Goal: Task Accomplishment & Management: Use online tool/utility

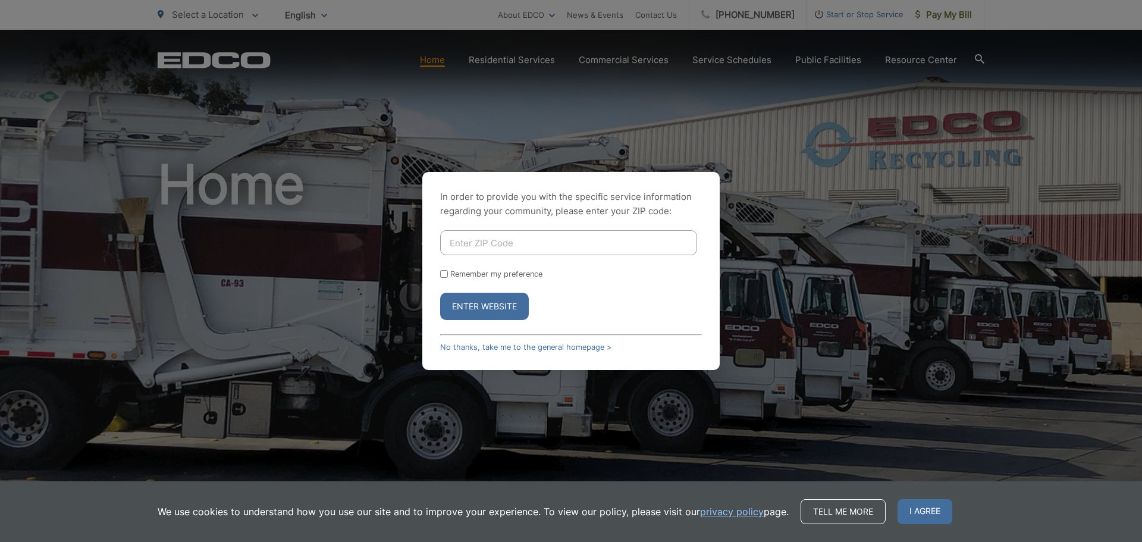
click at [517, 244] on input "Enter ZIP Code" at bounding box center [568, 242] width 257 height 25
type input "92108"
click at [491, 309] on button "Enter Website" at bounding box center [484, 306] width 89 height 27
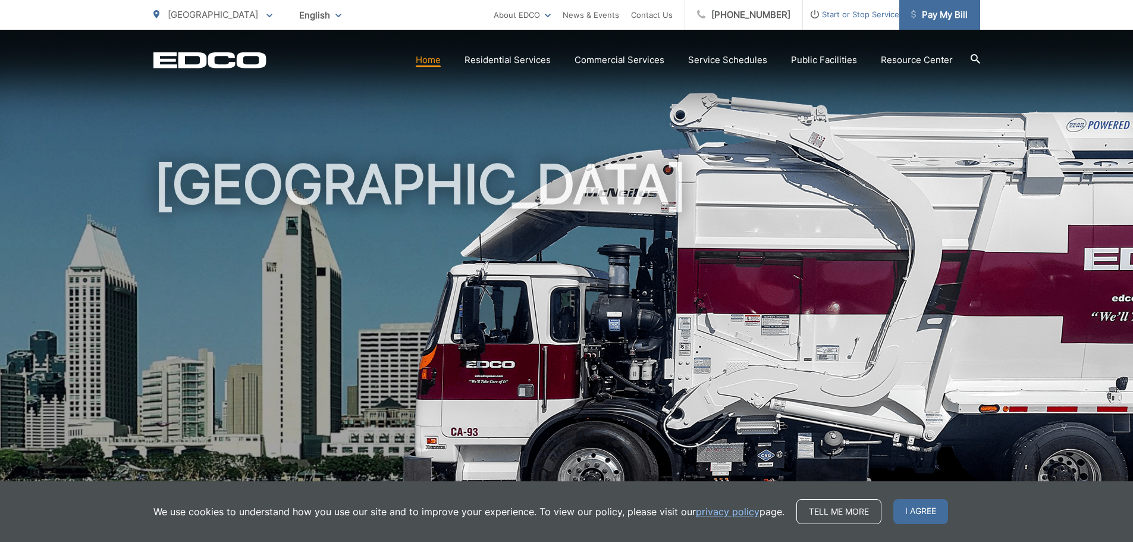
click at [941, 16] on span "Pay My Bill" at bounding box center [939, 15] width 57 height 14
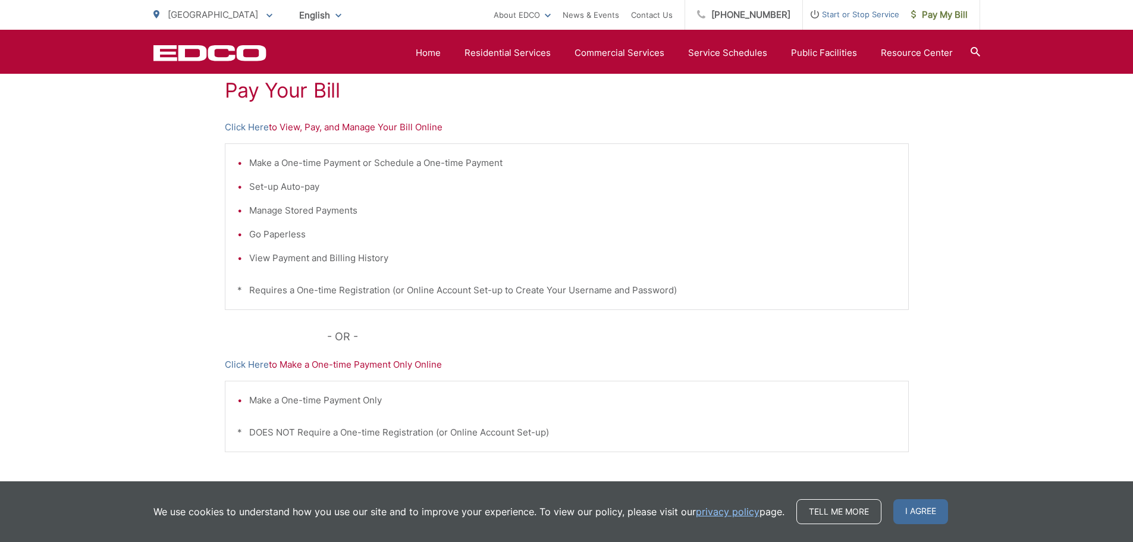
scroll to position [66, 0]
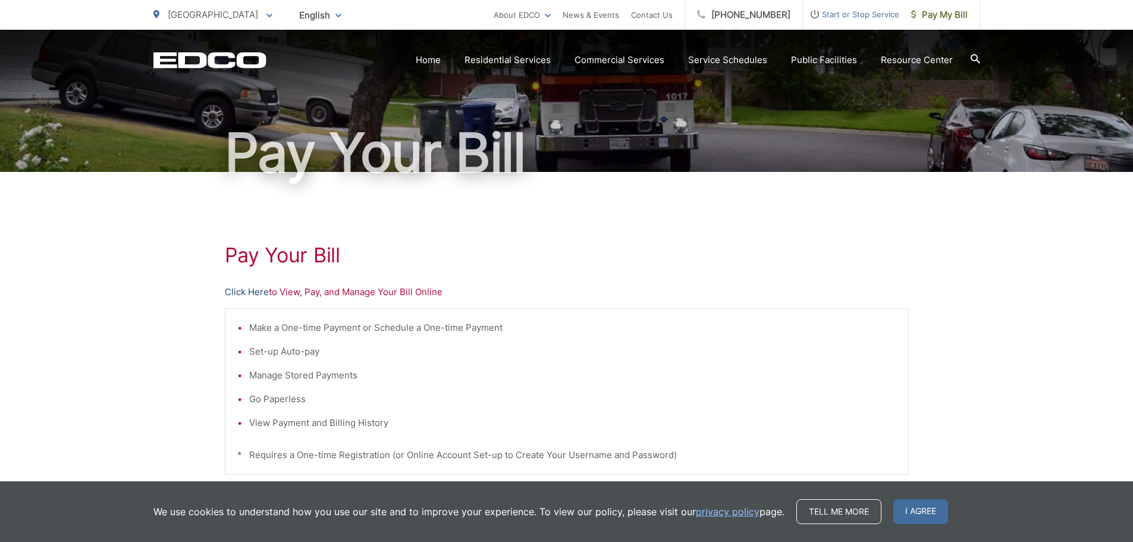
click at [236, 288] on link "Click Here" at bounding box center [247, 292] width 44 height 14
